Goal: Task Accomplishment & Management: Use online tool/utility

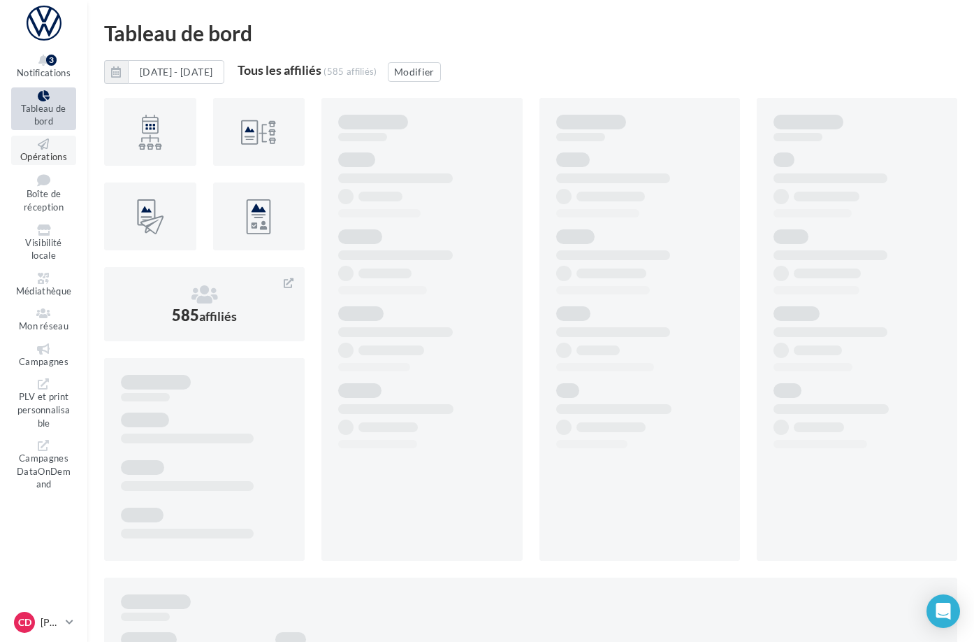
click at [72, 150] on link "Opérations" at bounding box center [43, 151] width 65 height 30
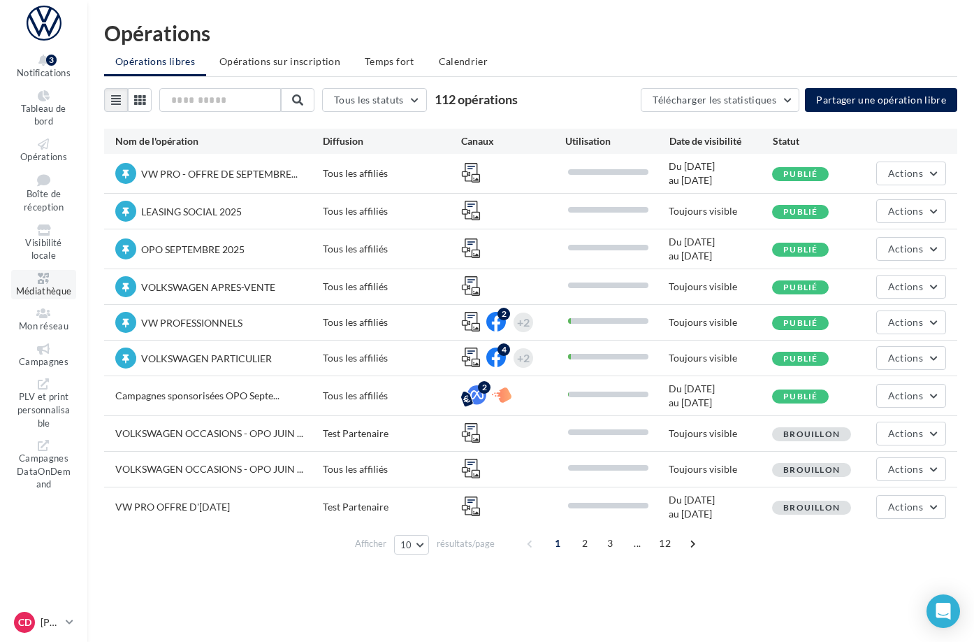
click at [72, 285] on span "Médiathèque" at bounding box center [44, 290] width 56 height 11
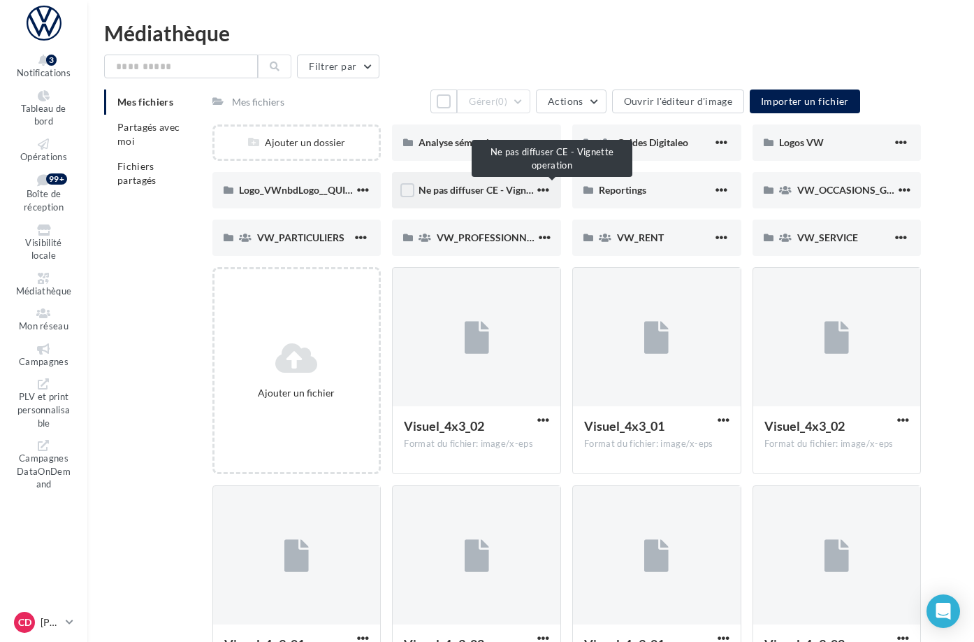
click at [496, 188] on span "Ne pas diffuser CE - Vignette operation" at bounding box center [503, 190] width 169 height 12
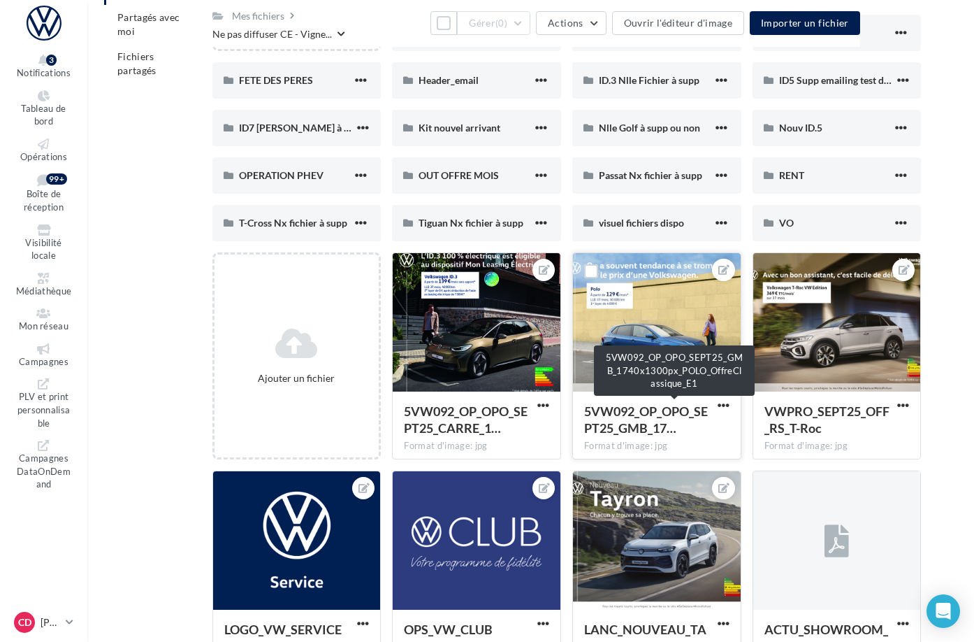
scroll to position [113, 0]
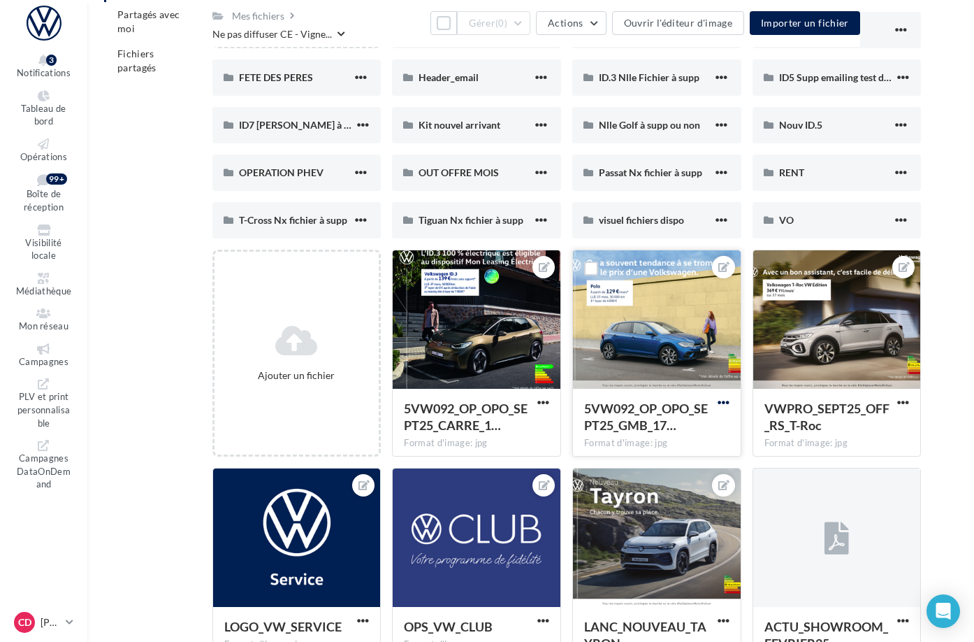
click at [730, 403] on span "button" at bounding box center [724, 402] width 12 height 12
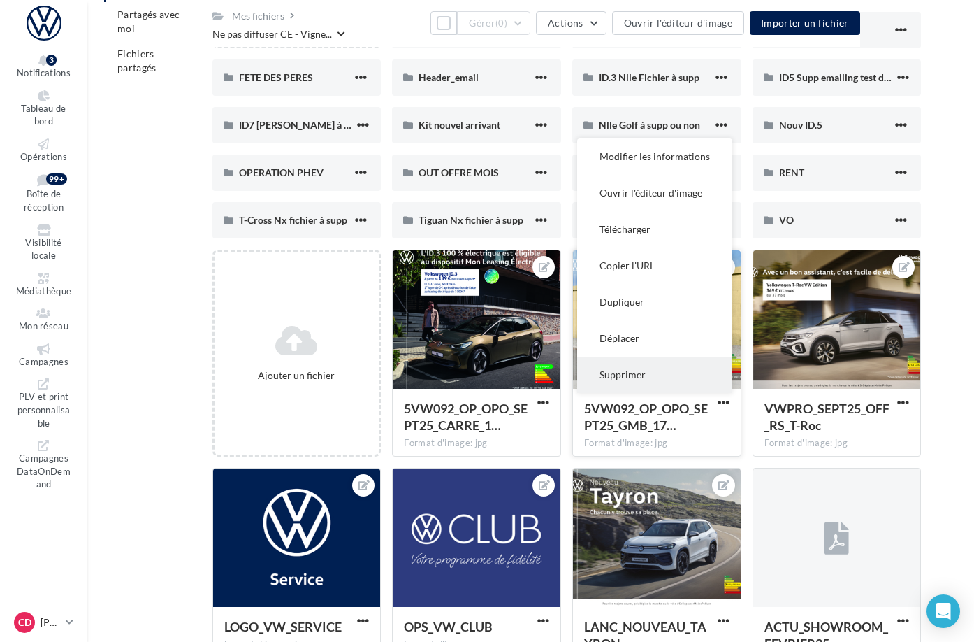
click at [663, 373] on button "Supprimer" at bounding box center [654, 374] width 155 height 36
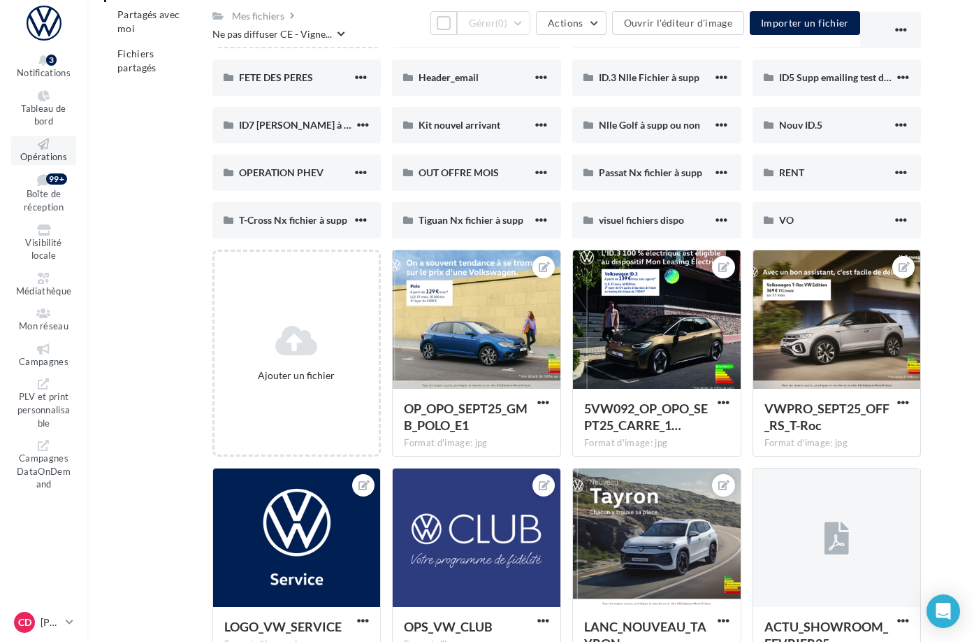
click at [67, 151] on span "Opérations" at bounding box center [43, 156] width 47 height 11
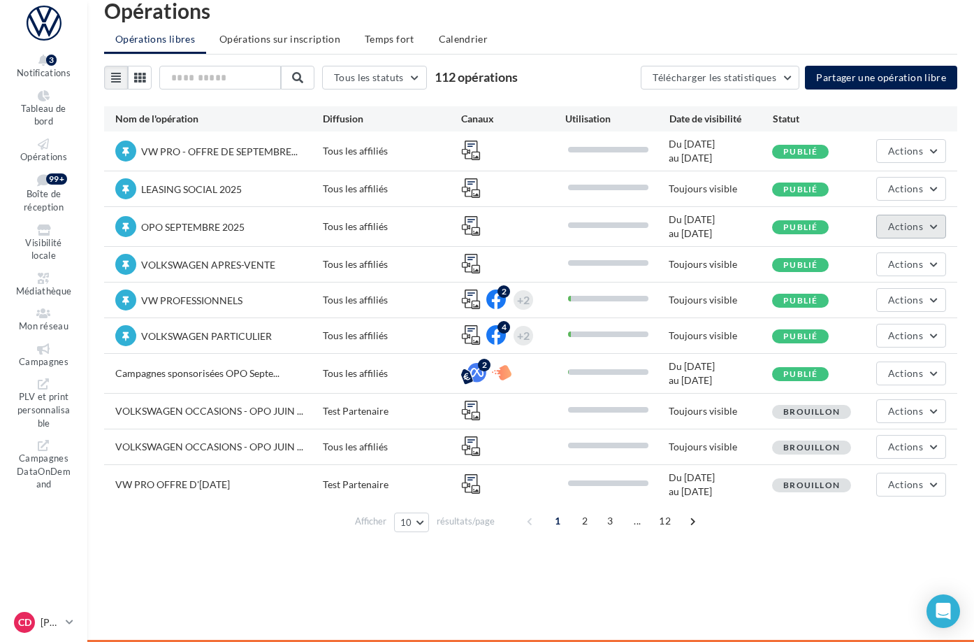
click at [933, 226] on button "Actions" at bounding box center [911, 227] width 70 height 24
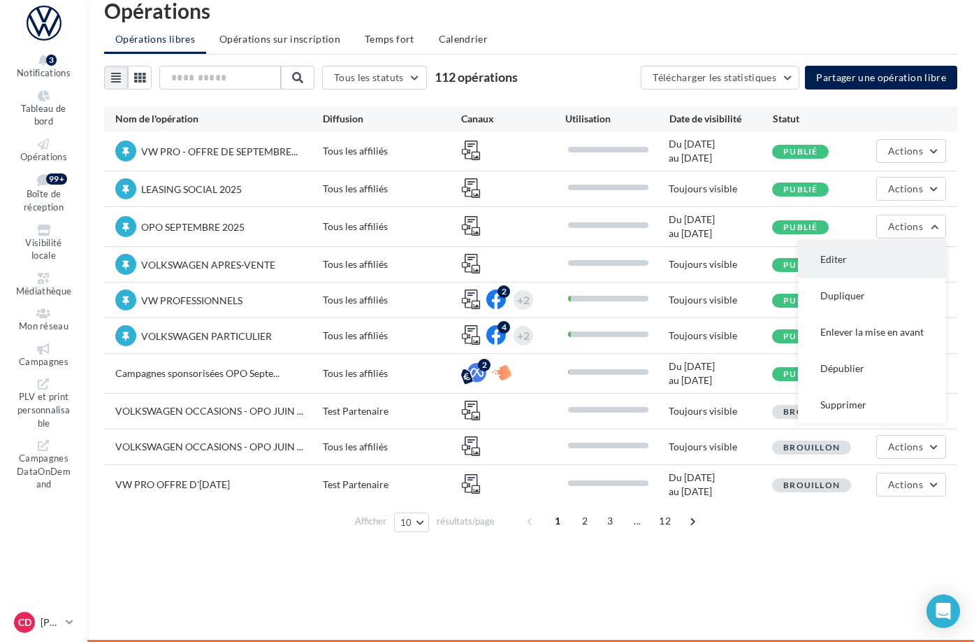
click at [897, 256] on button "Editer" at bounding box center [872, 259] width 148 height 36
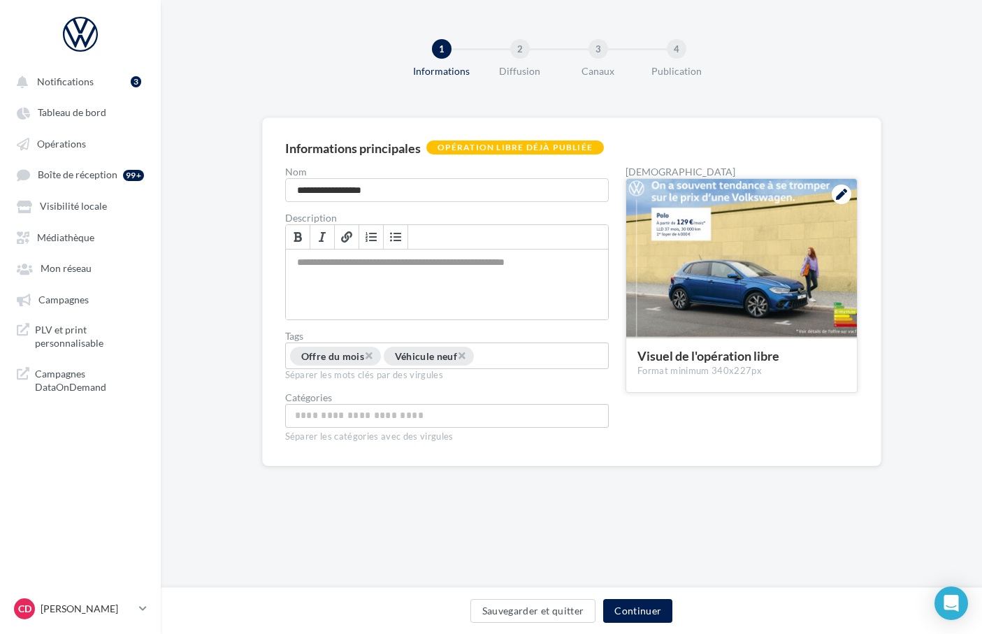
click at [841, 196] on icon at bounding box center [841, 194] width 11 height 11
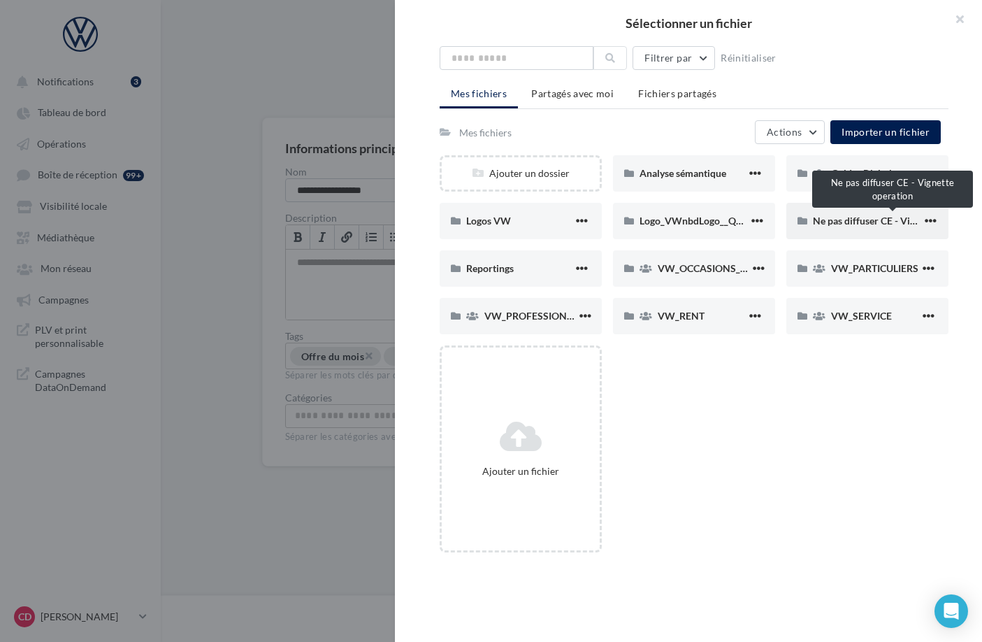
click at [829, 218] on span "Ne pas diffuser CE - Vignette operation" at bounding box center [897, 221] width 169 height 12
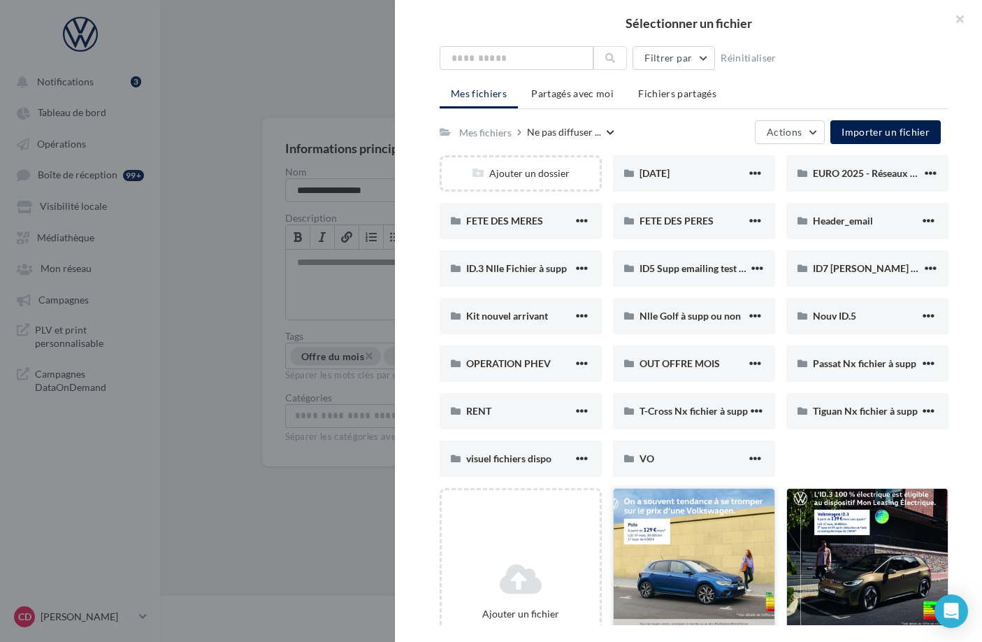
click at [703, 537] on div at bounding box center [694, 558] width 161 height 140
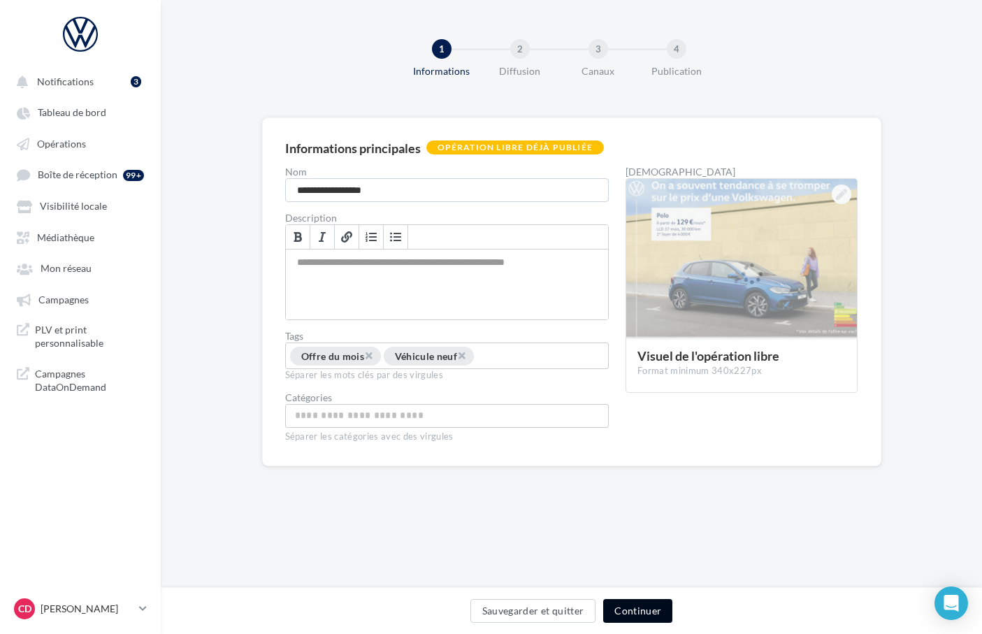
click at [631, 611] on button "Continuer" at bounding box center [637, 611] width 69 height 24
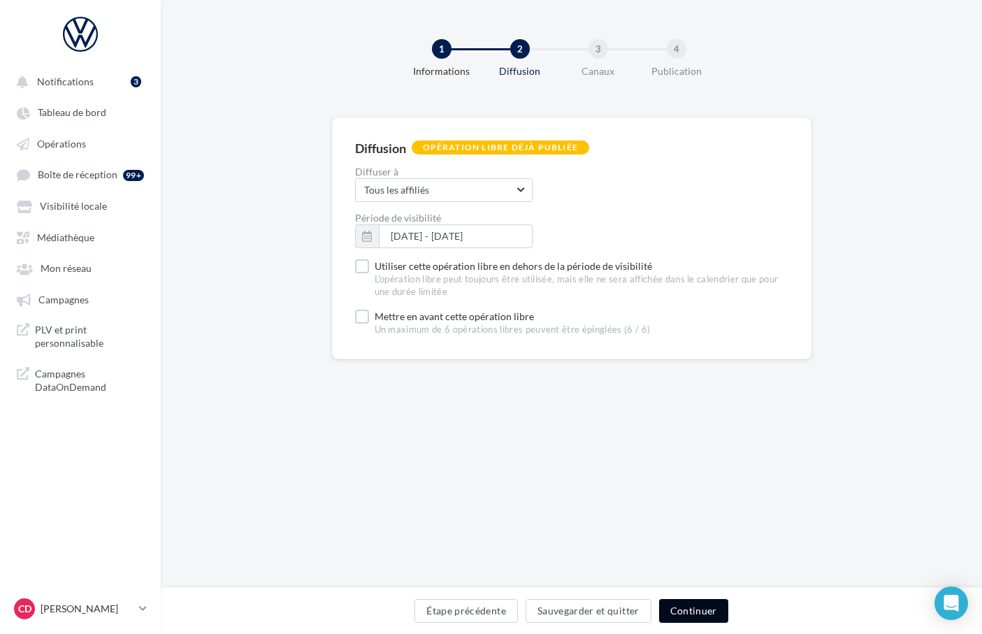
click at [697, 621] on button "Continuer" at bounding box center [693, 611] width 69 height 24
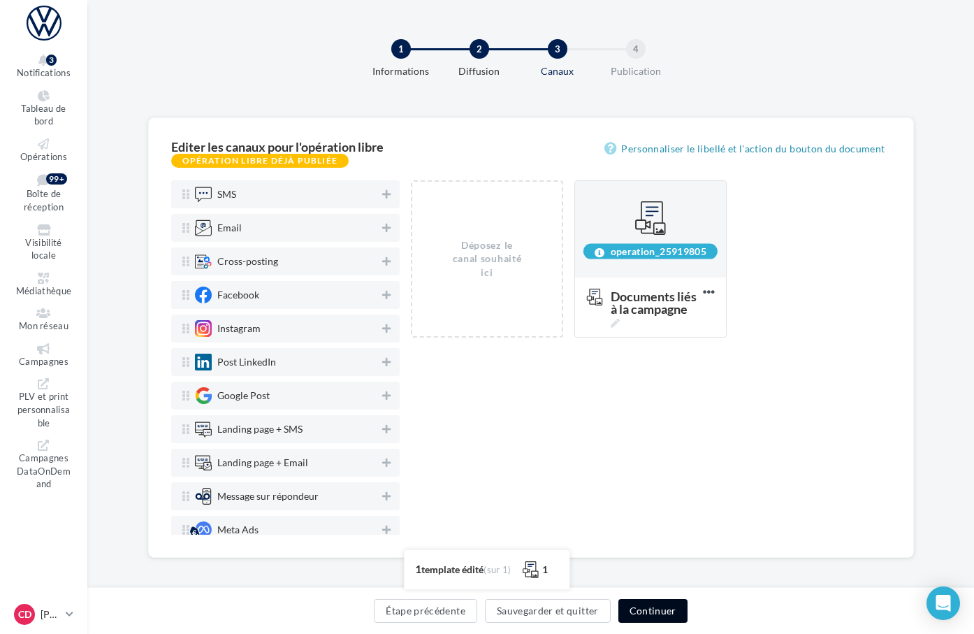
click at [688, 615] on button "Continuer" at bounding box center [652, 611] width 69 height 24
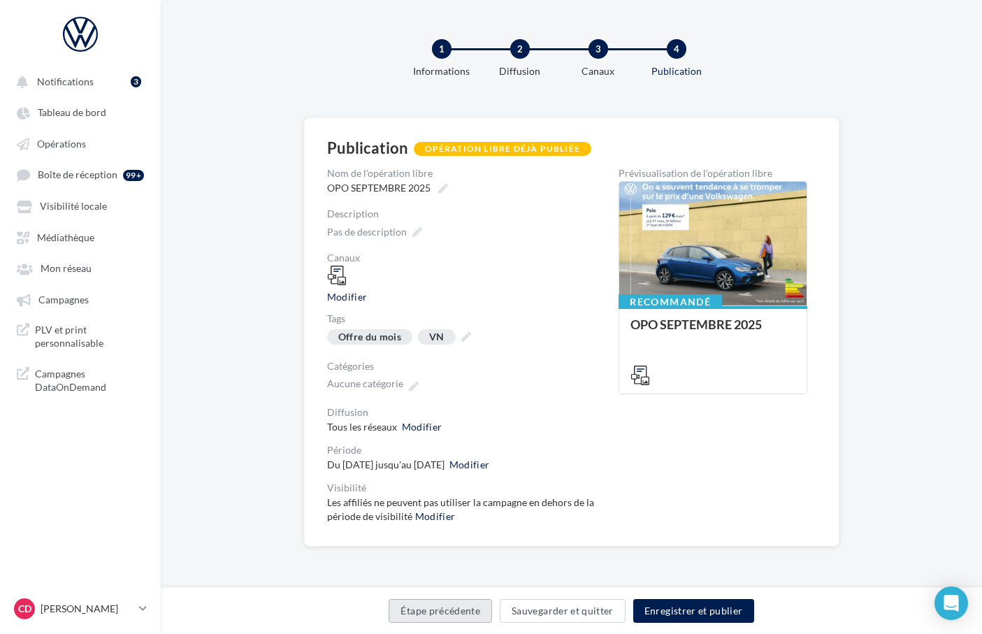
click at [456, 610] on button "Étape précédente" at bounding box center [440, 611] width 103 height 24
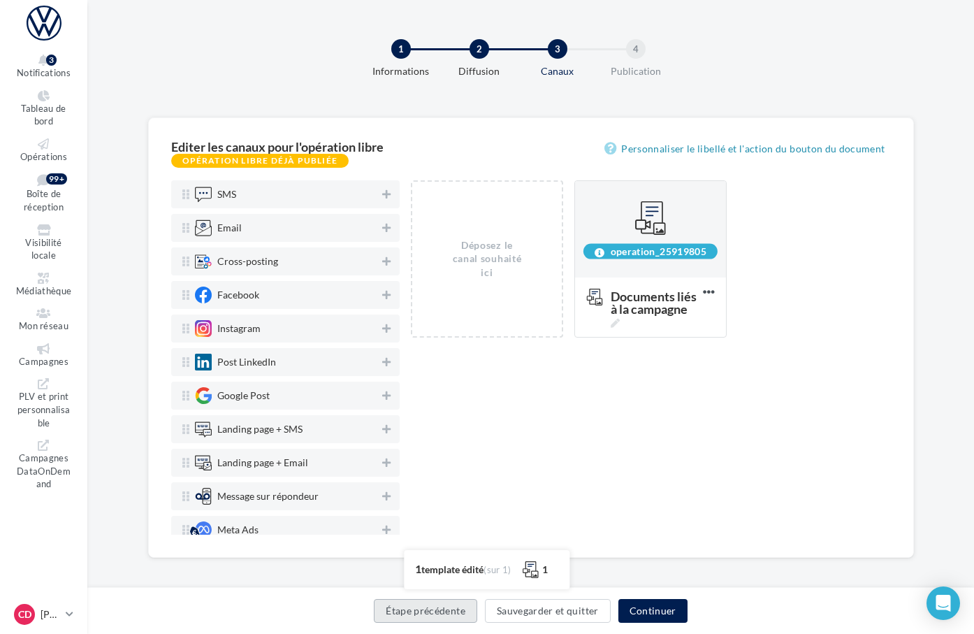
click at [456, 610] on button "Étape précédente" at bounding box center [425, 611] width 103 height 24
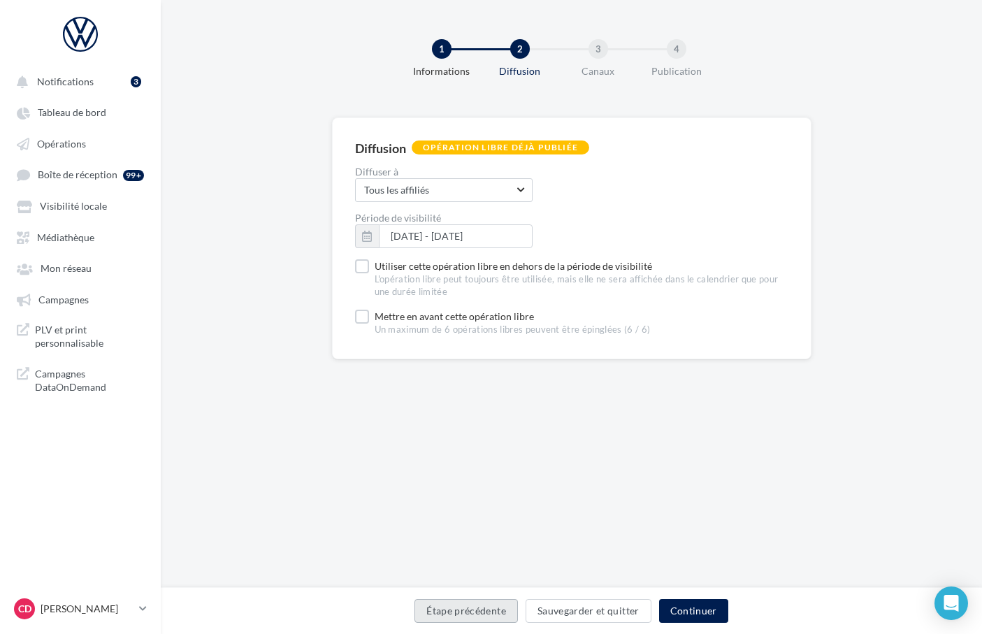
click at [456, 610] on button "Étape précédente" at bounding box center [465, 611] width 103 height 24
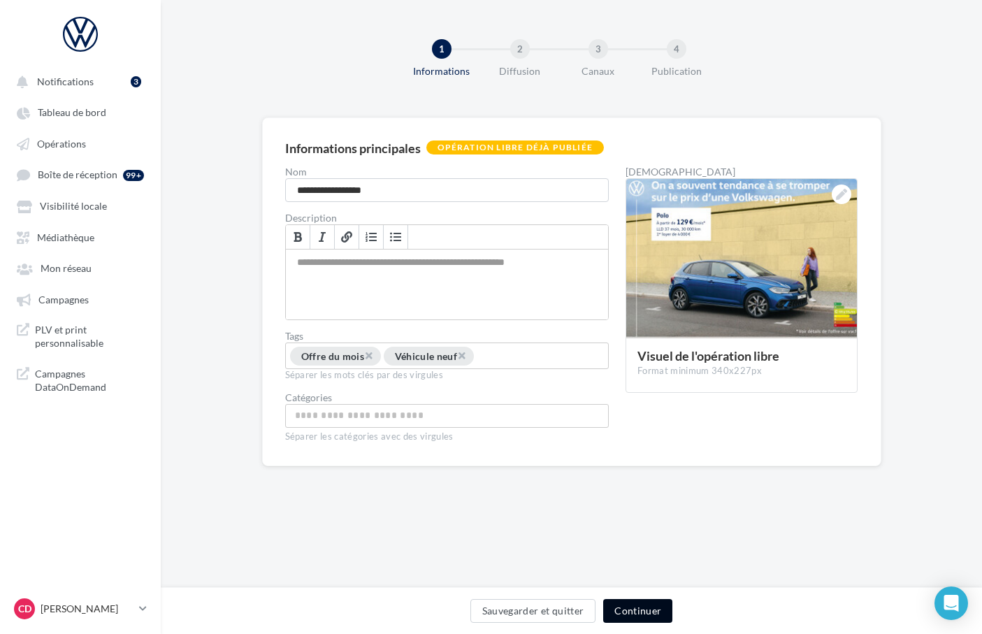
click at [656, 608] on button "Continuer" at bounding box center [637, 611] width 69 height 24
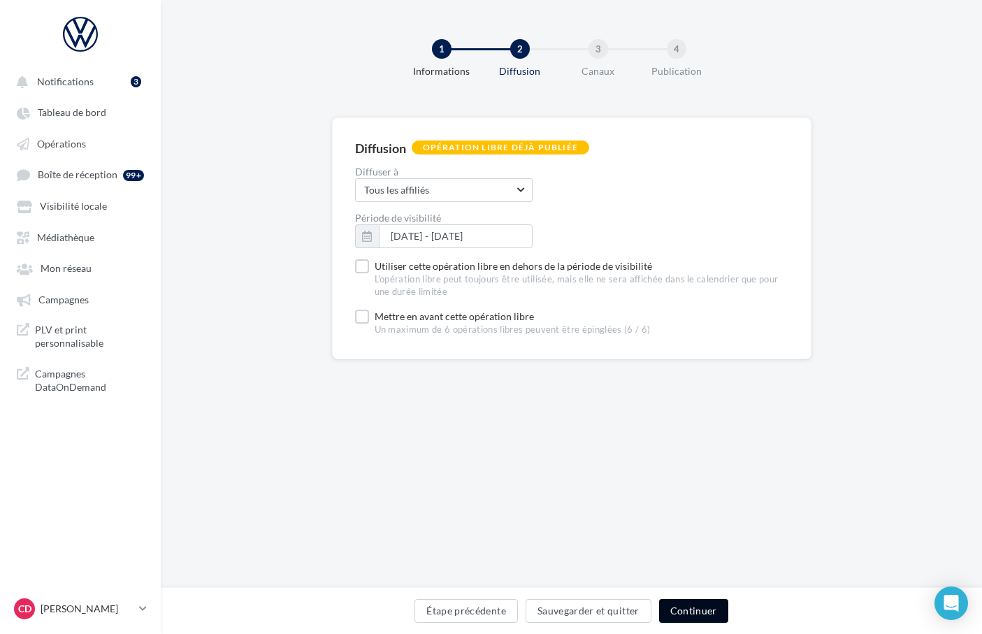
click at [675, 614] on button "Continuer" at bounding box center [693, 611] width 69 height 24
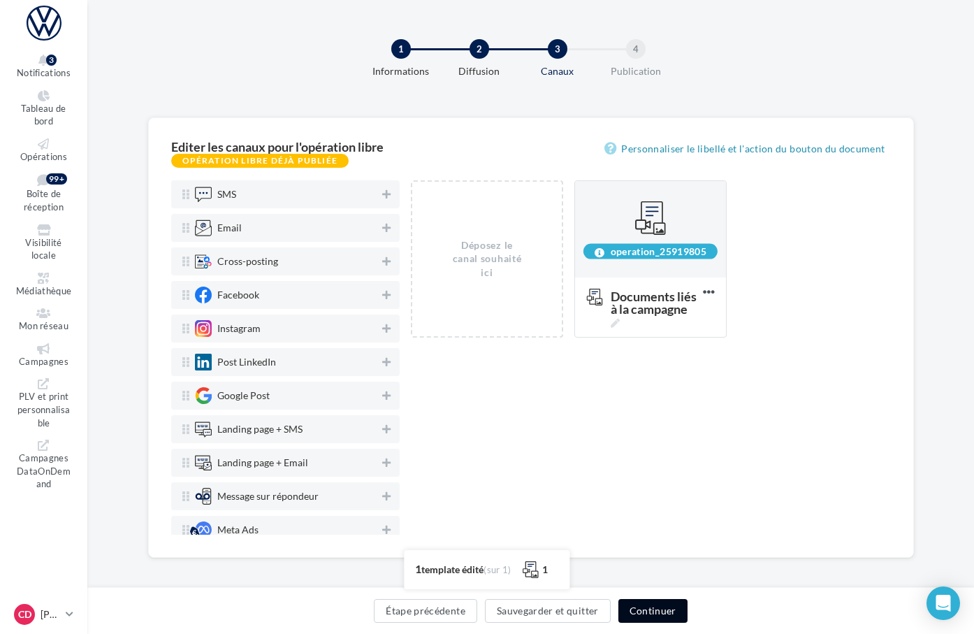
click at [688, 615] on button "Continuer" at bounding box center [652, 611] width 69 height 24
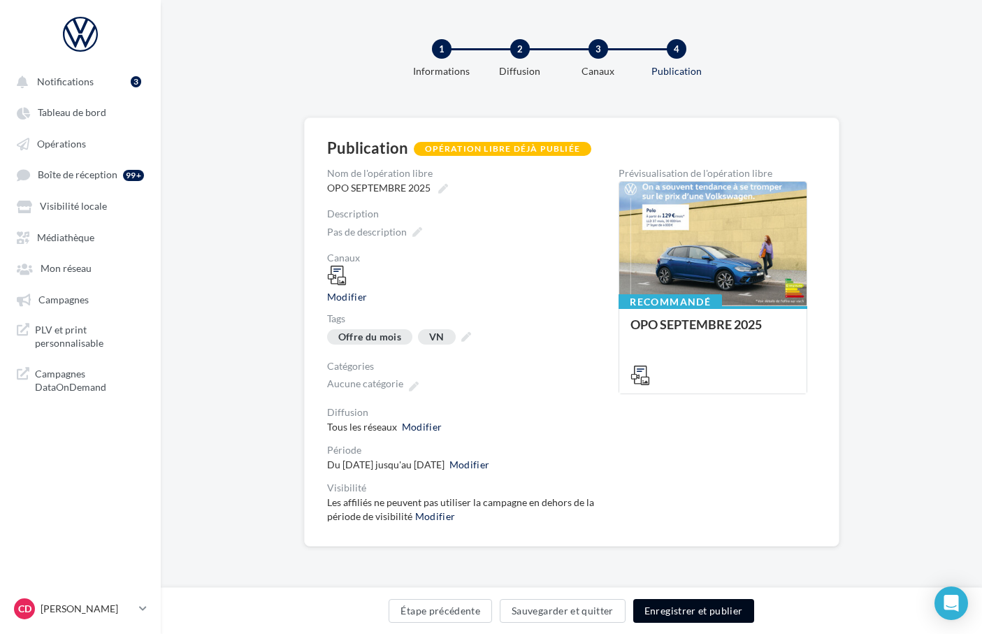
click at [690, 612] on button "Enregistrer et publier" at bounding box center [693, 611] width 121 height 24
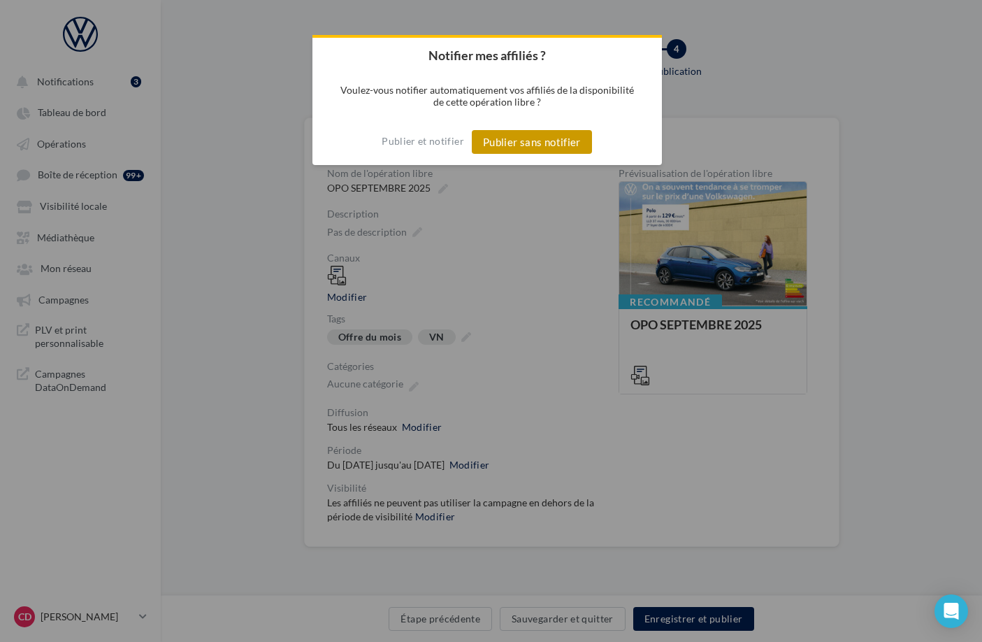
click at [507, 140] on button "Publier sans notifier" at bounding box center [532, 142] width 120 height 24
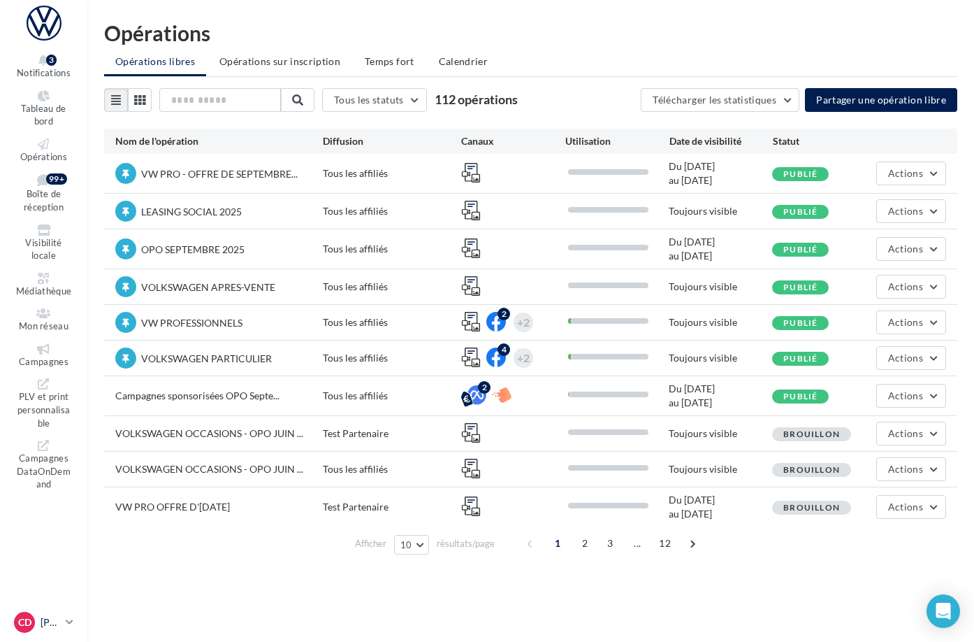
click at [76, 611] on link "CD Claire DALLET claire.dallet@ddb.fr" at bounding box center [43, 622] width 65 height 27
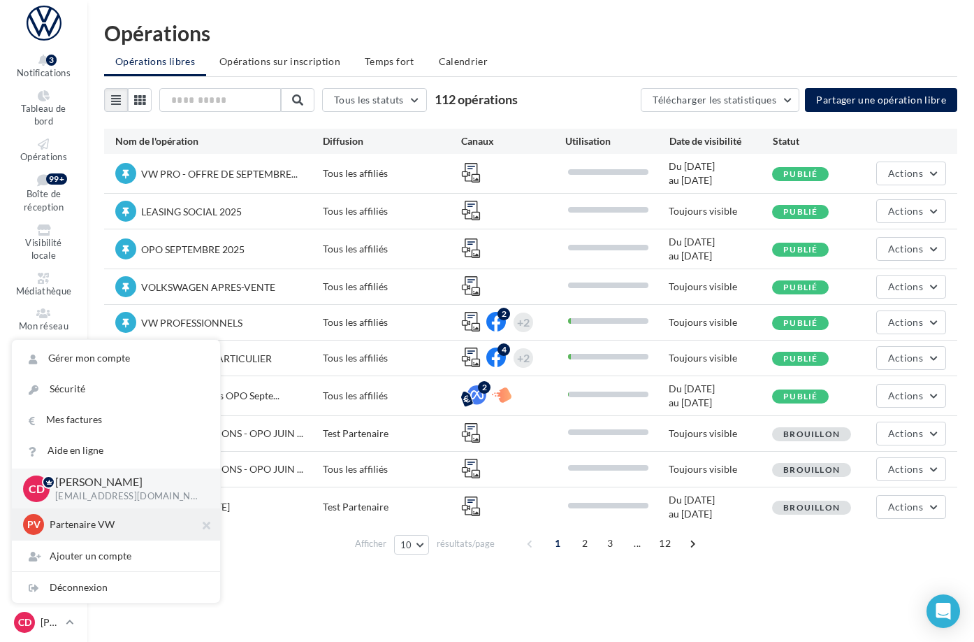
click at [101, 514] on div "PV Partenaire VW acces_partenaire_VW" at bounding box center [116, 524] width 186 height 21
